Goal: Task Accomplishment & Management: Complete application form

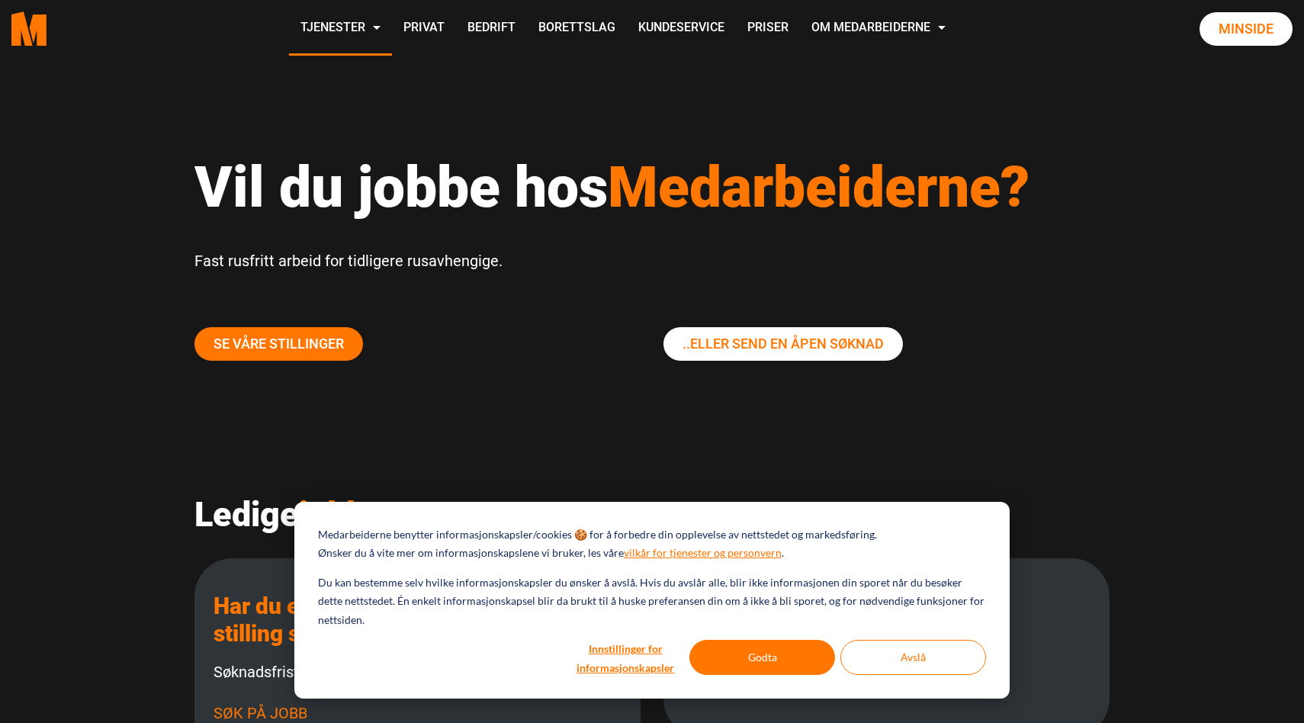
click at [756, 631] on div "Medarbeiderne benytter informasjonskapsler/cookies 🍪 for å forbedre din oppleve…" at bounding box center [651, 600] width 715 height 197
click at [756, 647] on button "Godta" at bounding box center [762, 657] width 146 height 35
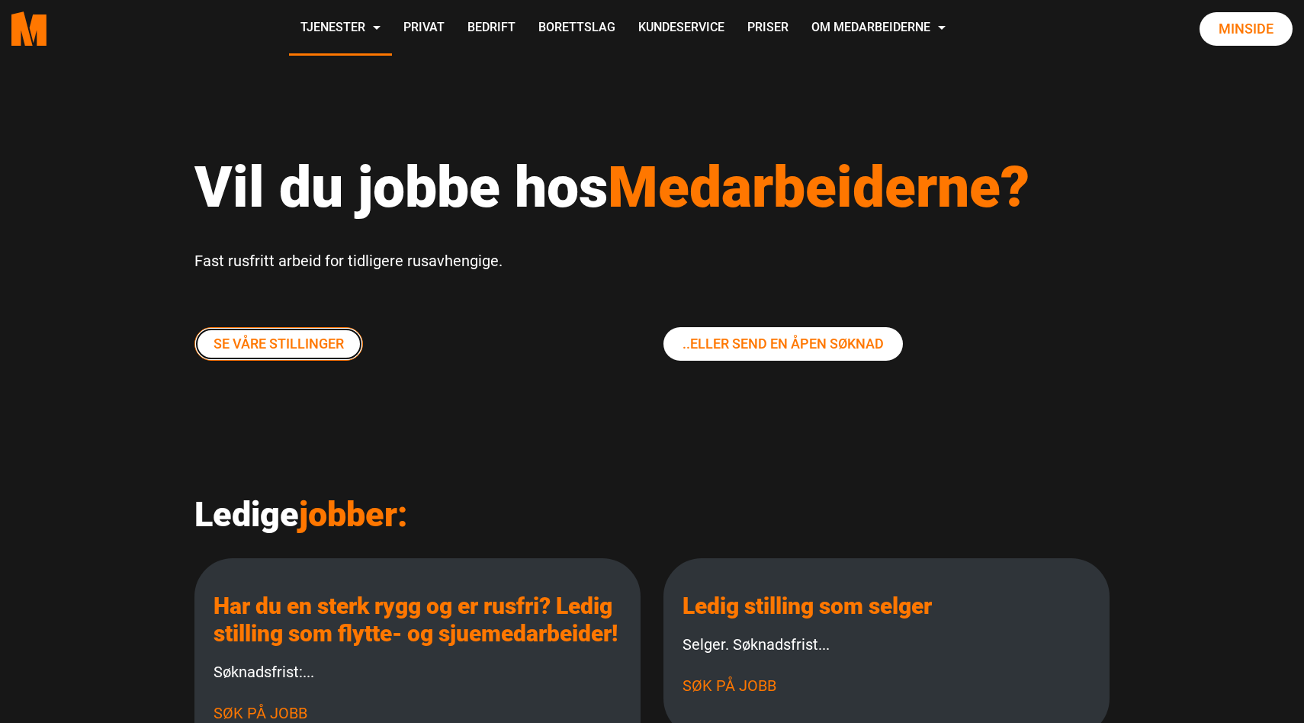
click at [313, 347] on link "Se våre stillinger" at bounding box center [278, 344] width 169 height 34
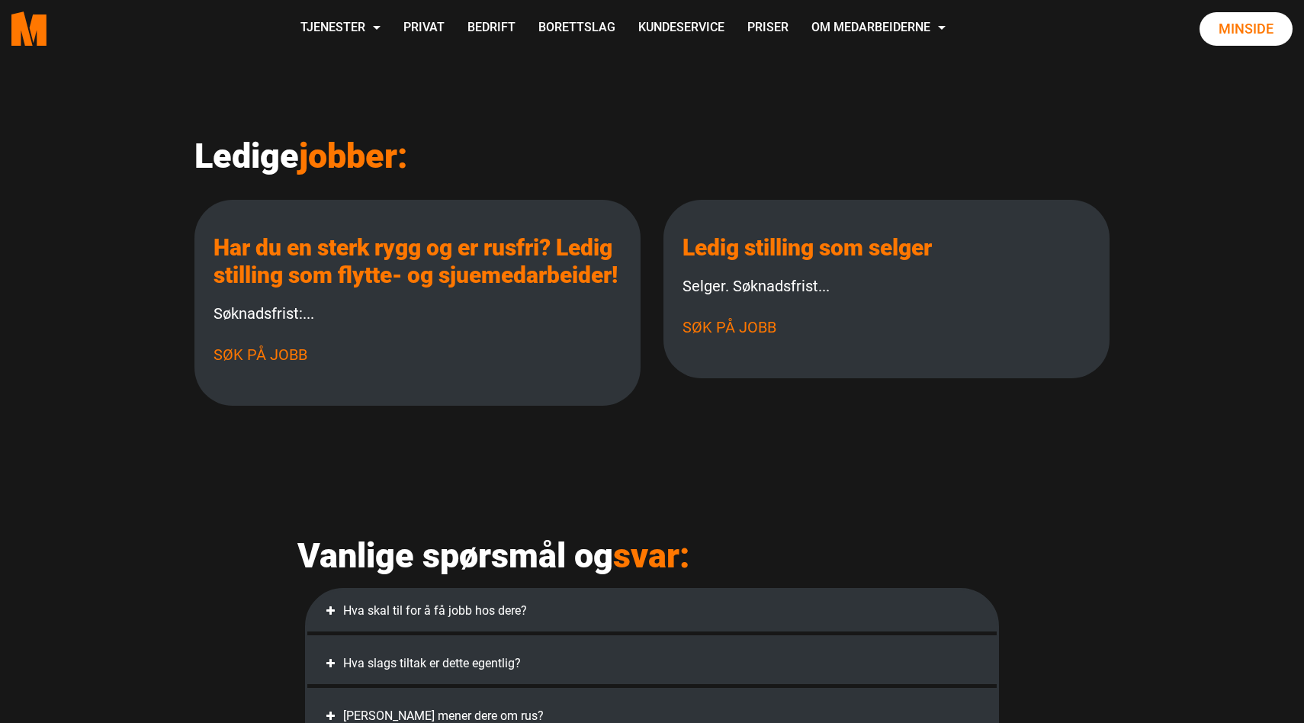
scroll to position [251, 0]
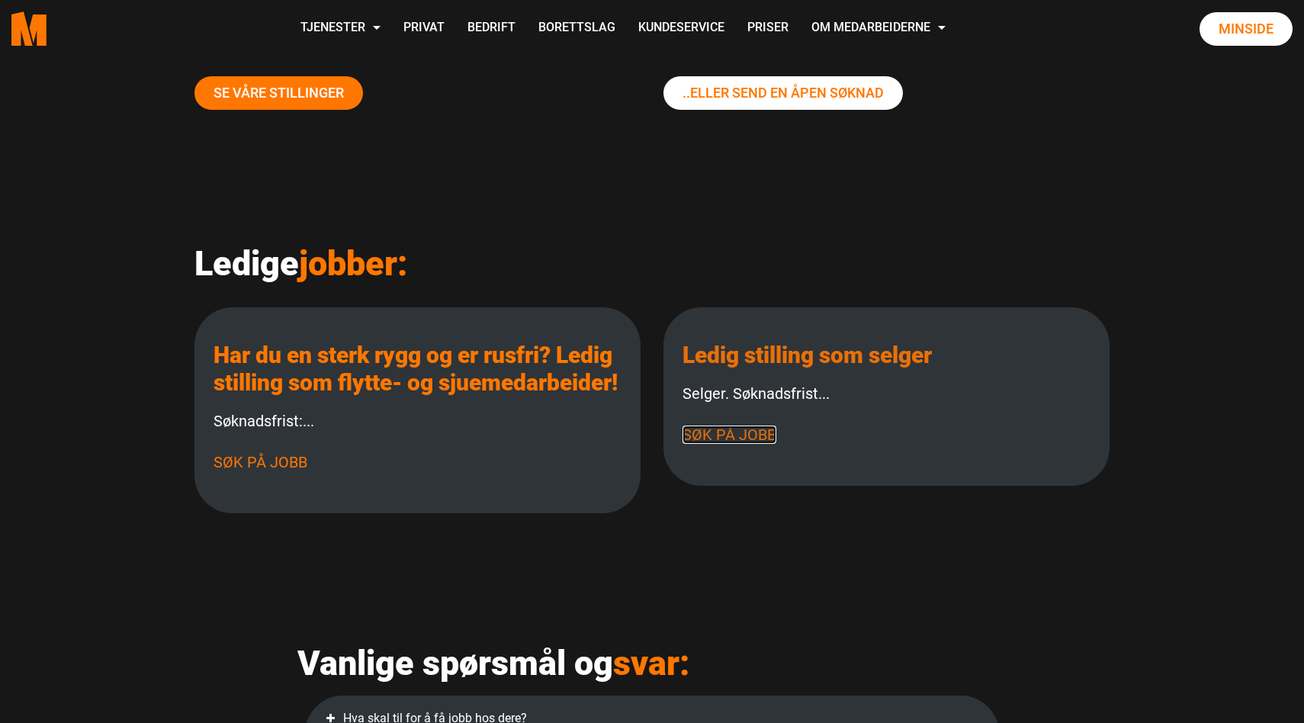
click at [727, 432] on link "Søk på jobb" at bounding box center [729, 435] width 94 height 18
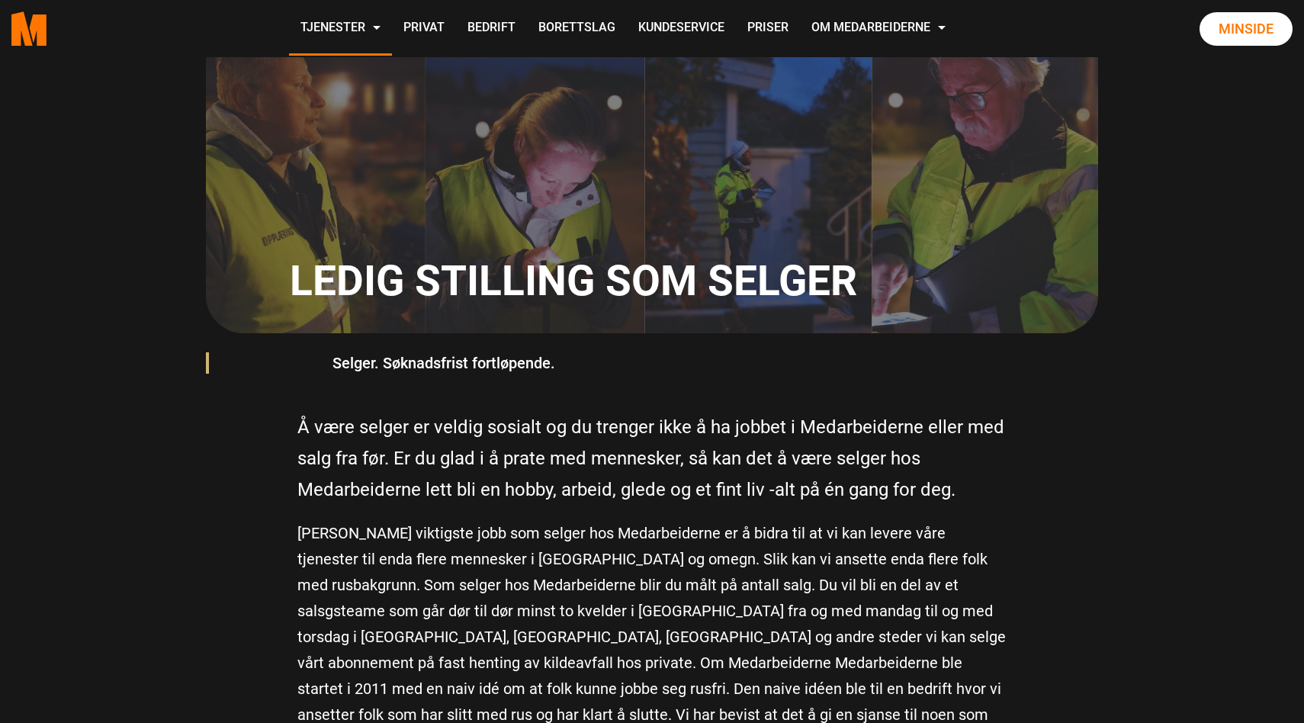
scroll to position [278, 0]
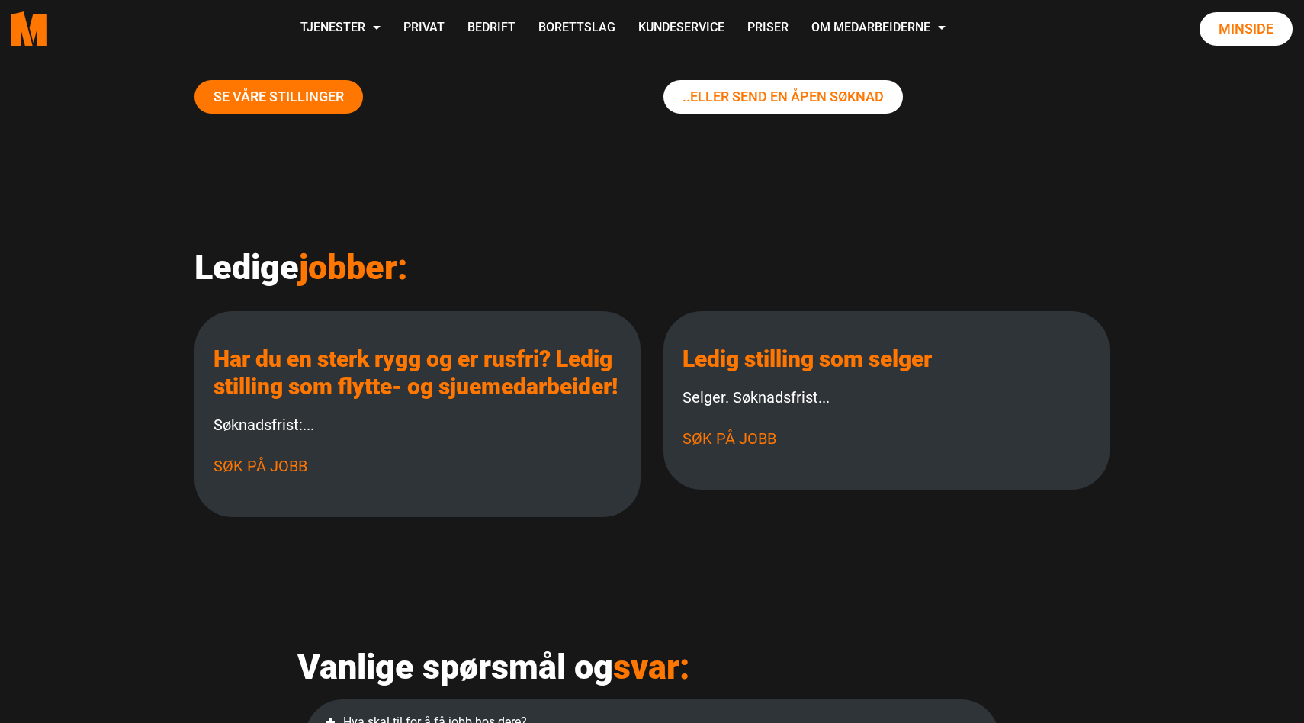
click at [786, 118] on div "..eller send En Åpen søknad" at bounding box center [886, 106] width 469 height 53
click at [786, 99] on link "..eller send En Åpen søknad" at bounding box center [782, 97] width 239 height 34
